Goal: Ask a question: Seek information or help from site administrators or community

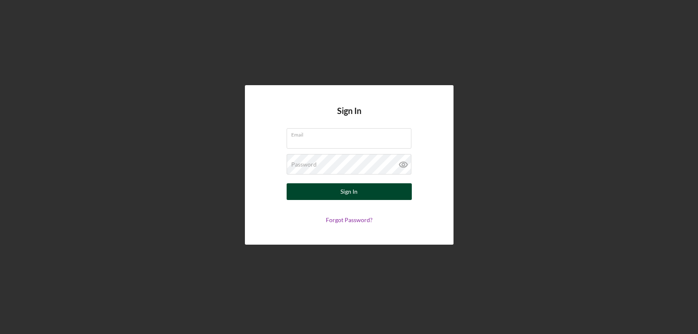
type input "[EMAIL_ADDRESS][DOMAIN_NAME]"
click at [359, 189] on button "Sign In" at bounding box center [349, 191] width 125 height 17
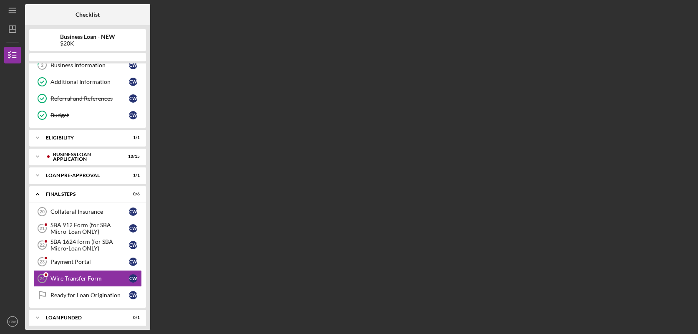
scroll to position [45, 0]
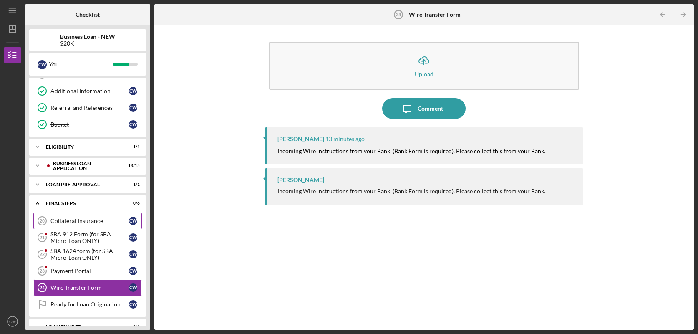
click at [77, 216] on link "Collateral Insurance 20 Collateral Insurance C W" at bounding box center [87, 220] width 108 height 17
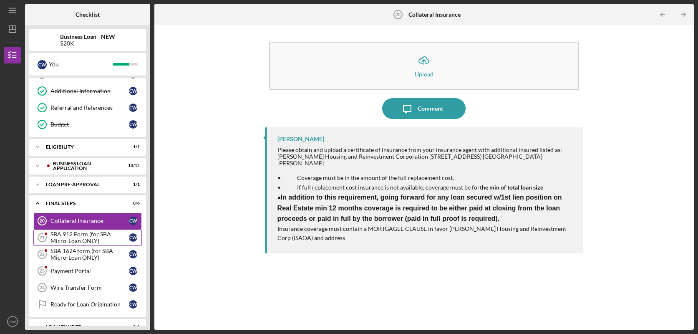
click at [76, 232] on div "SBA 912 Form (for SBA Micro-Loan ONLY)" at bounding box center [89, 237] width 78 height 13
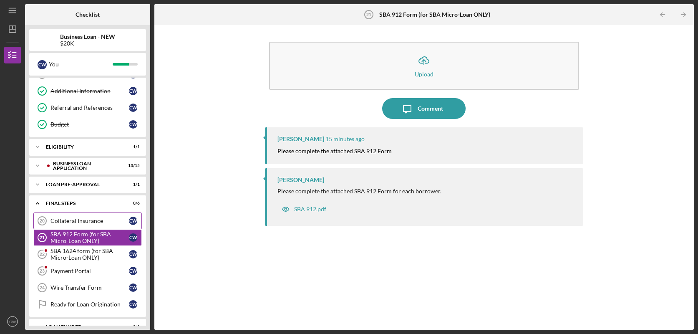
click at [74, 219] on div "Collateral Insurance" at bounding box center [89, 220] width 78 height 7
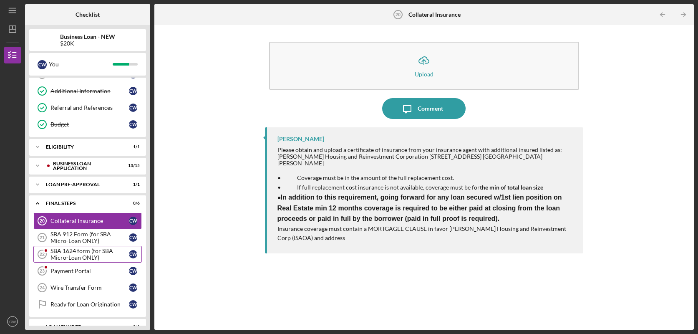
click at [68, 248] on div "SBA 1624 form (for SBA Micro-Loan ONLY)" at bounding box center [89, 253] width 78 height 13
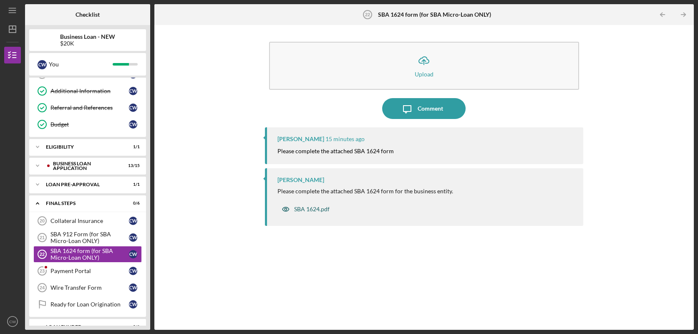
click at [305, 211] on div "SBA 1624.pdf" at bounding box center [311, 209] width 35 height 7
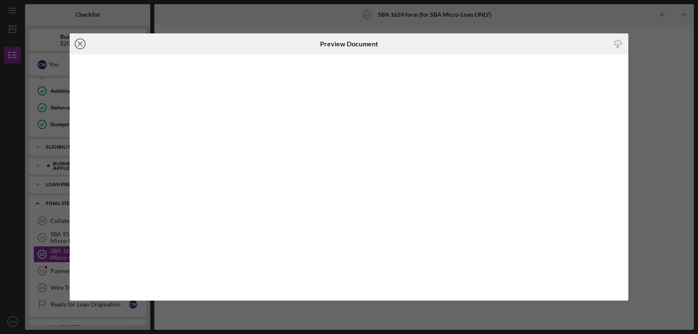
click at [80, 44] on line at bounding box center [80, 44] width 4 height 4
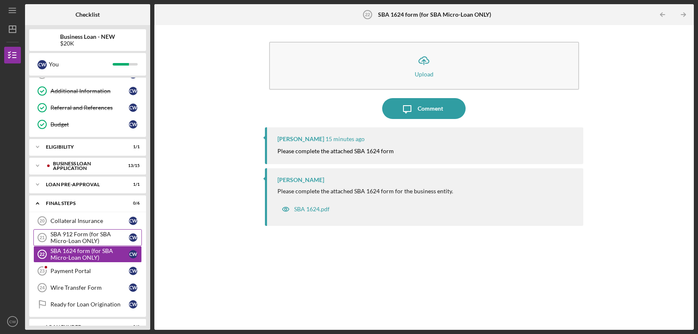
scroll to position [60, 0]
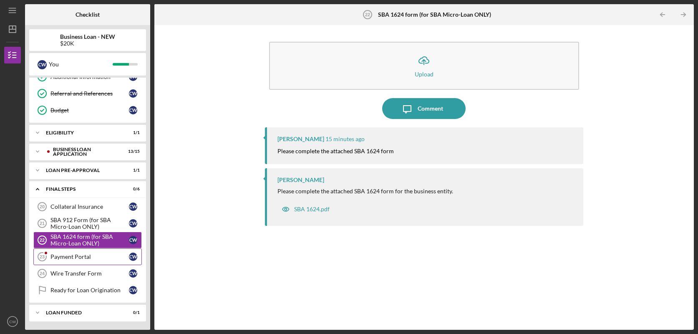
click at [60, 253] on div "Payment Portal" at bounding box center [89, 256] width 78 height 7
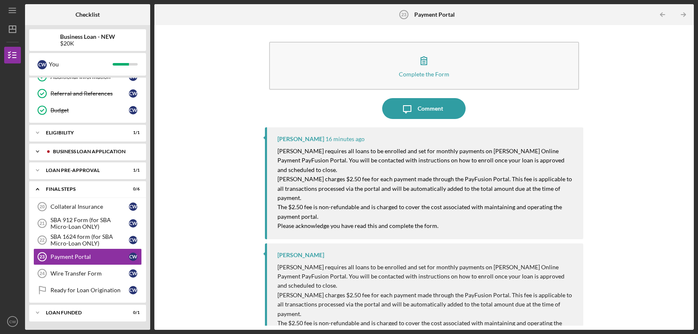
click at [101, 147] on div "Icon/Expander BUSINESS LOAN APPLICATION 13 / 15" at bounding box center [87, 151] width 117 height 17
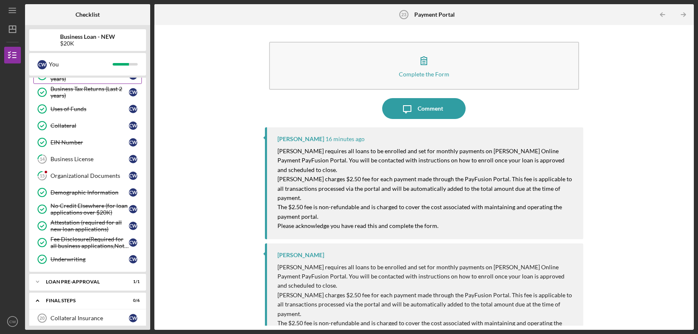
scroll to position [208, 0]
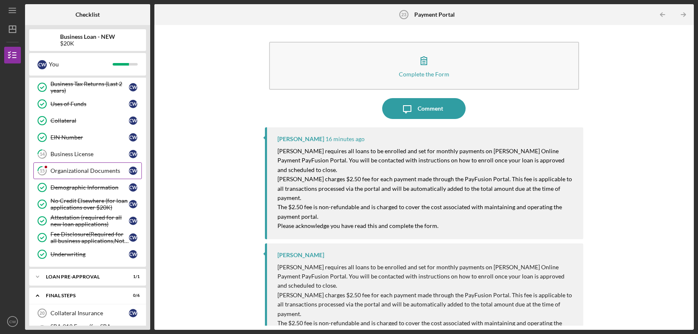
click at [96, 170] on div "Organizational Documents" at bounding box center [89, 170] width 78 height 7
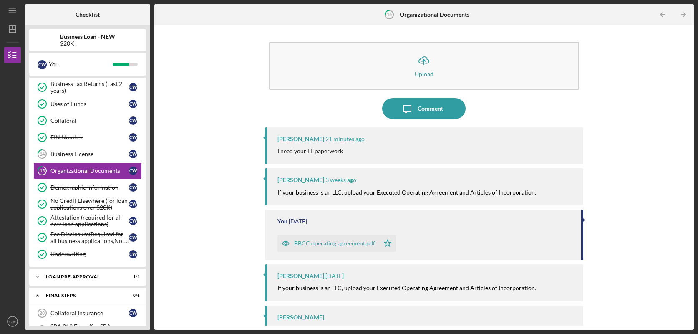
click at [342, 243] on div "BBCC operating agreement.pdf" at bounding box center [334, 243] width 81 height 7
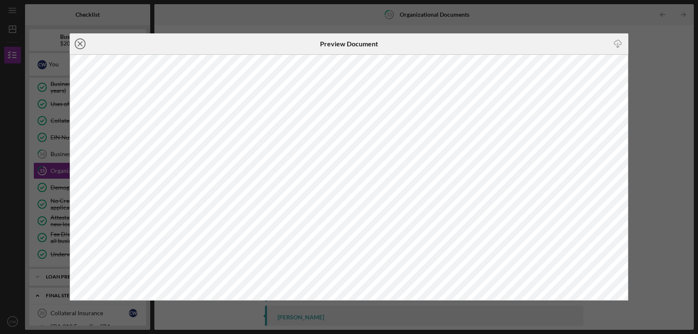
click at [78, 45] on icon "Icon/Close" at bounding box center [80, 43] width 21 height 21
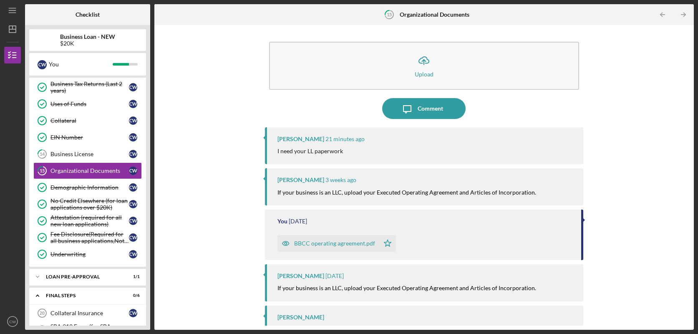
click at [330, 241] on div "BBCC operating agreement.pdf" at bounding box center [334, 243] width 81 height 7
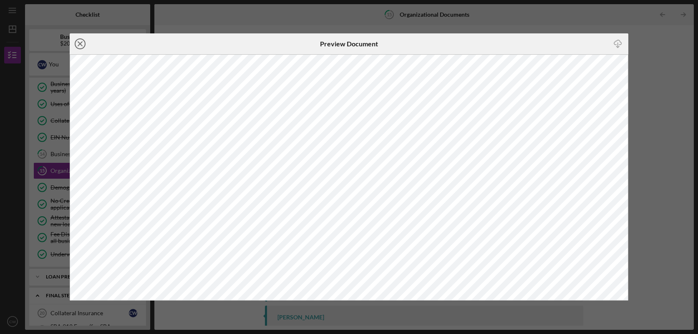
click at [78, 44] on icon "Icon/Close" at bounding box center [80, 43] width 21 height 21
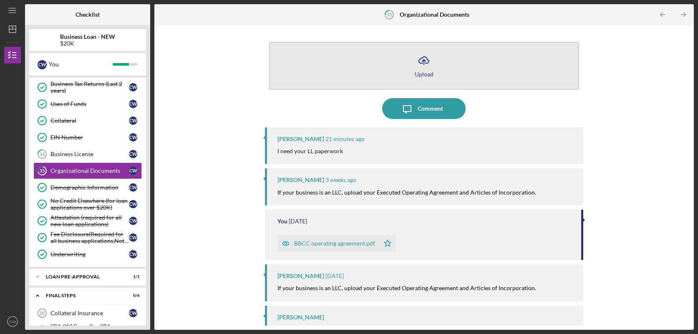
click at [424, 63] on icon "Icon/Upload" at bounding box center [423, 60] width 21 height 21
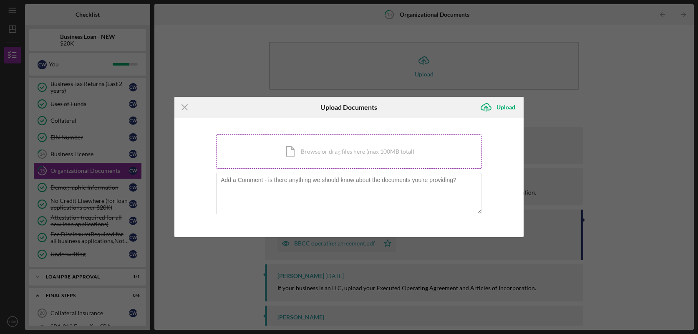
click at [359, 153] on div "Icon/Document Browse or drag files here (max 100MB total) Tap to choose files o…" at bounding box center [349, 151] width 266 height 34
click at [368, 157] on div "Icon/Document Browse or drag files here (max 100MB total) Tap to choose files o…" at bounding box center [349, 151] width 266 height 34
click at [346, 153] on div "Icon/Document Browse or drag files here (max 100MB total) Tap to choose files o…" at bounding box center [349, 151] width 266 height 34
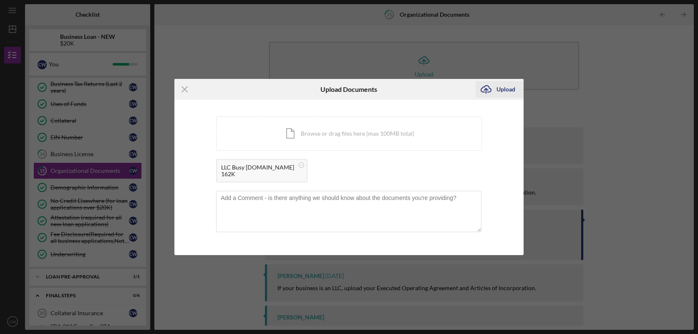
click at [506, 86] on div "Upload" at bounding box center [505, 89] width 19 height 17
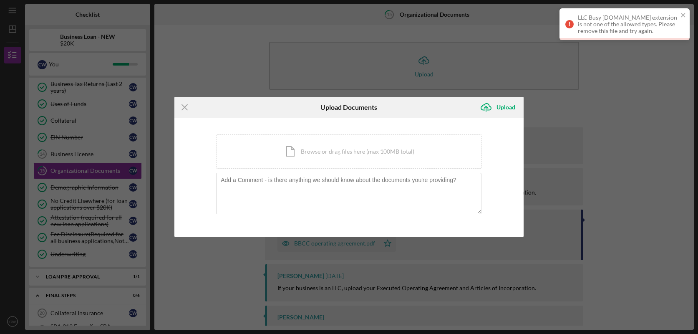
click at [610, 20] on div "LLC Busy [DOMAIN_NAME] extension is not one of the allowed types. Please remove…" at bounding box center [628, 24] width 100 height 20
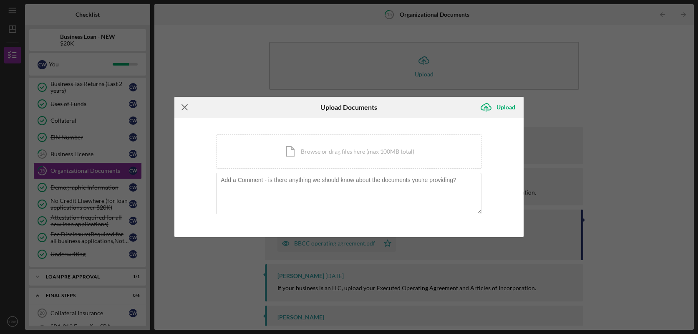
click at [178, 107] on icon "Icon/Menu Close" at bounding box center [184, 107] width 21 height 21
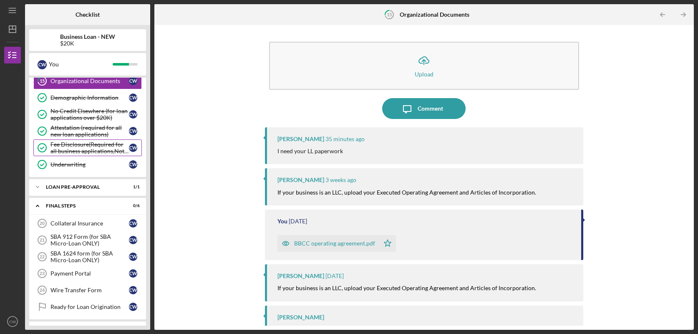
scroll to position [315, 0]
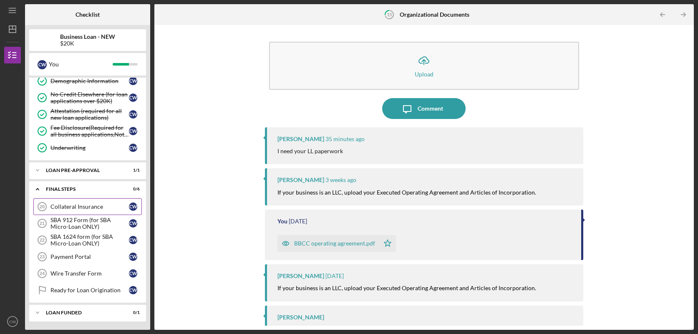
click at [77, 202] on link "Collateral Insurance 20 Collateral Insurance C W" at bounding box center [87, 206] width 108 height 17
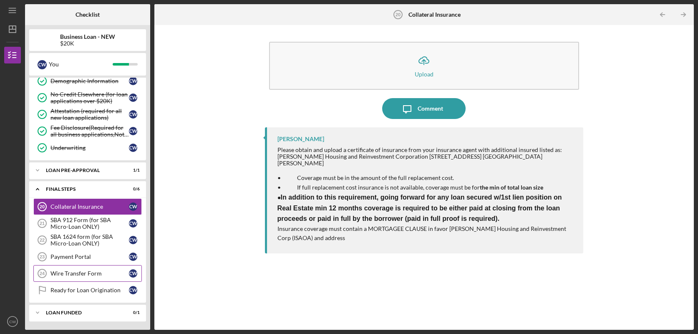
click at [89, 272] on div "Wire Transfer Form" at bounding box center [89, 273] width 78 height 7
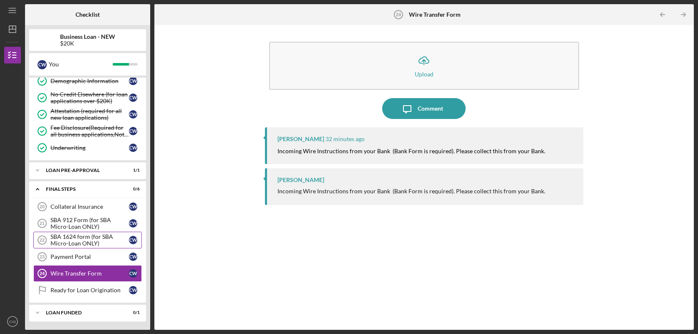
click at [95, 239] on div "SBA 1624 form (for SBA Micro-Loan ONLY)" at bounding box center [89, 239] width 78 height 13
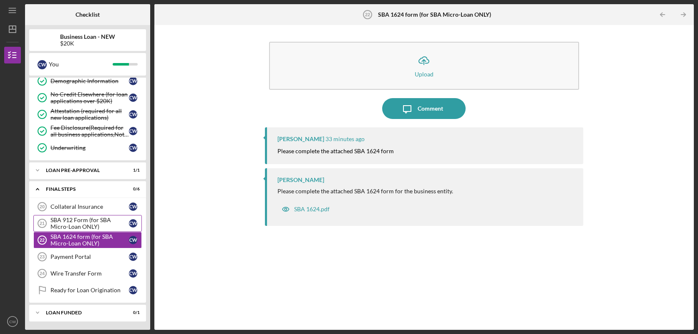
click at [98, 221] on div "SBA 912 Form (for SBA Micro-Loan ONLY)" at bounding box center [89, 223] width 78 height 13
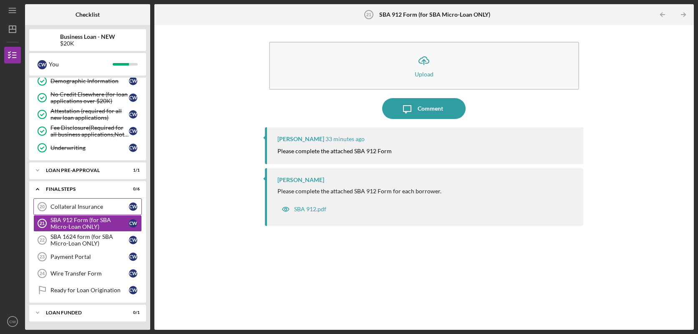
click at [101, 205] on div "Collateral Insurance" at bounding box center [89, 206] width 78 height 7
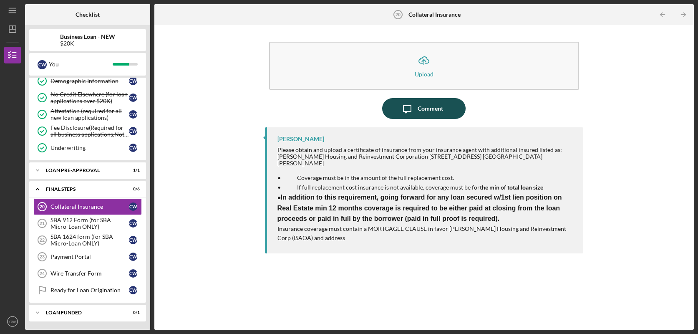
click at [443, 105] on button "Icon/Message Comment" at bounding box center [423, 108] width 83 height 21
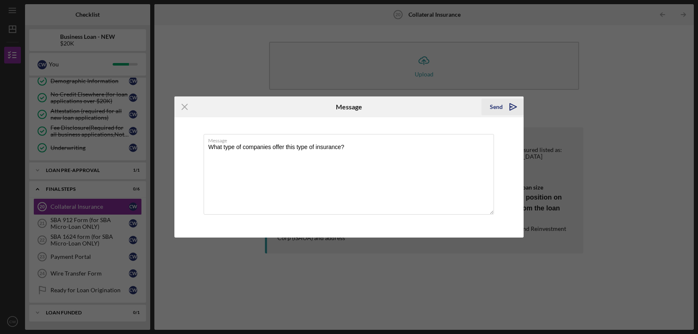
type textarea "What type of companies offer this type of insurance?"
click at [512, 104] on icon "Icon/icon-invite-send" at bounding box center [513, 106] width 21 height 21
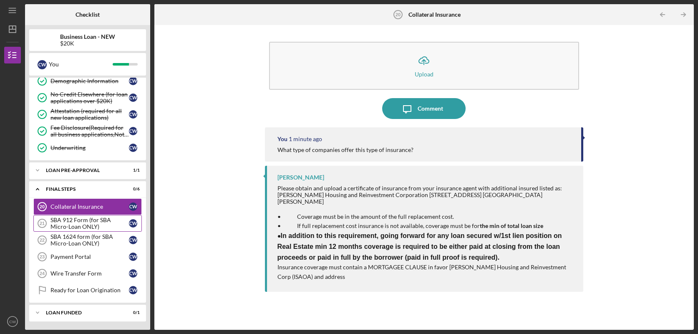
click at [107, 221] on div "SBA 912 Form (for SBA Micro-Loan ONLY)" at bounding box center [89, 223] width 78 height 13
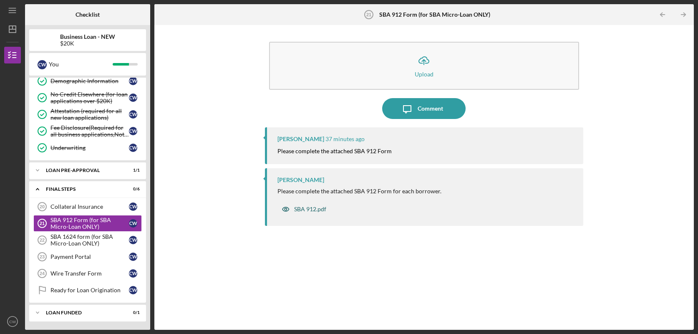
click at [309, 208] on div "SBA 912.pdf" at bounding box center [310, 209] width 32 height 7
